Goal: Navigation & Orientation: Find specific page/section

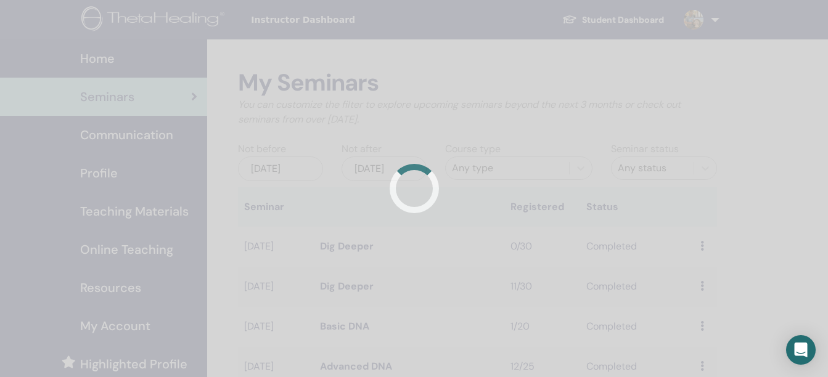
scroll to position [469, 0]
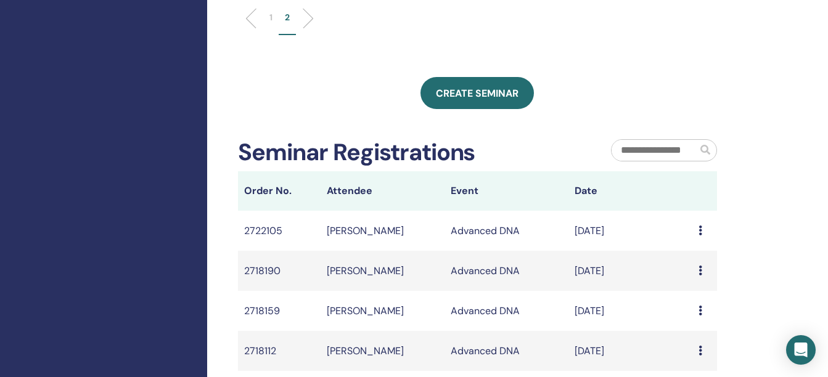
click at [806, 51] on div "My Seminars You can customize the filter to explore upcoming seminars beyond th…" at bounding box center [517, 57] width 621 height 973
click at [560, 30] on ul "1 2" at bounding box center [477, 23] width 458 height 24
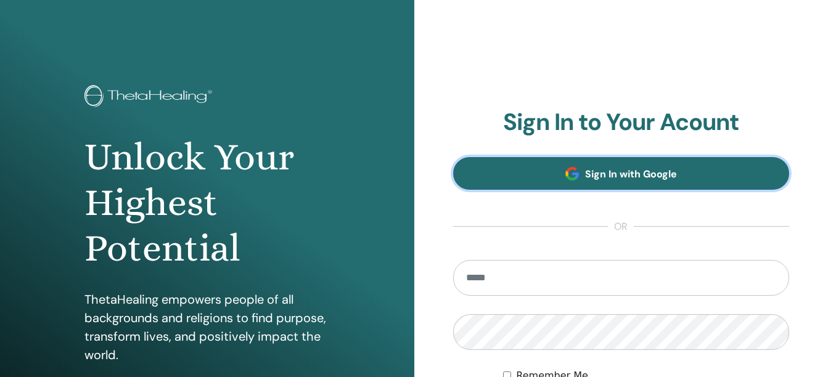
click at [586, 166] on link "Sign In with Google" at bounding box center [621, 173] width 337 height 33
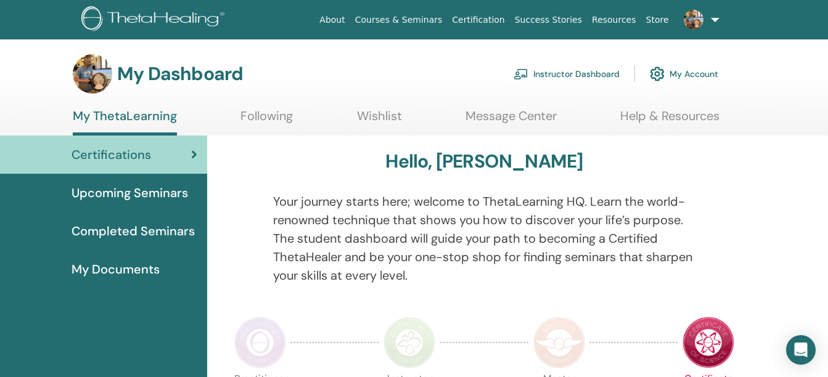
click at [570, 72] on link "Instructor Dashboard" at bounding box center [567, 73] width 106 height 27
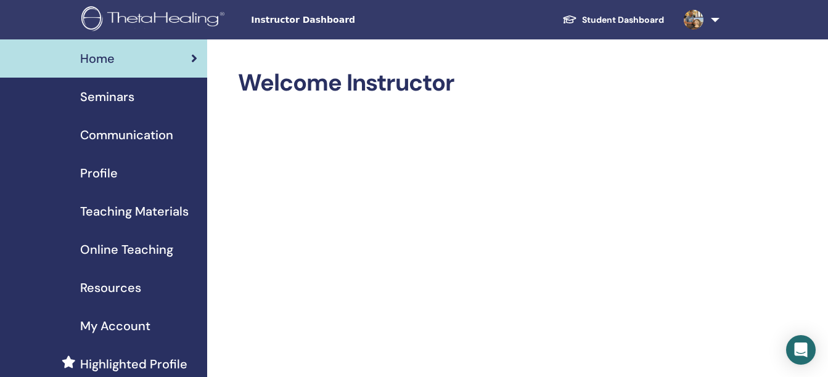
click at [96, 97] on span "Seminars" at bounding box center [107, 97] width 54 height 18
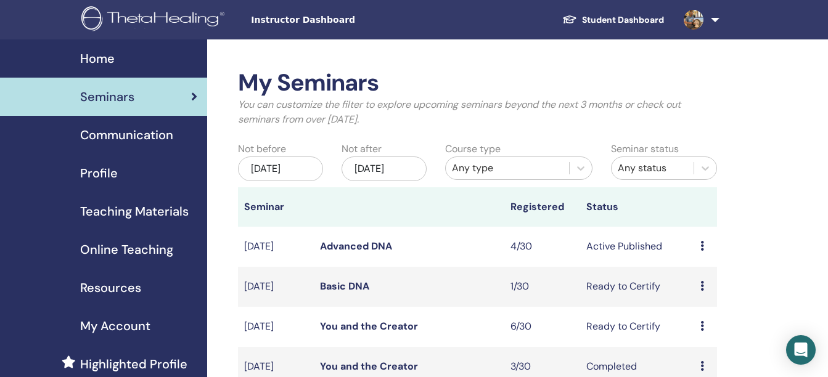
click at [100, 62] on span "Home" at bounding box center [97, 58] width 35 height 18
